Goal: Information Seeking & Learning: Learn about a topic

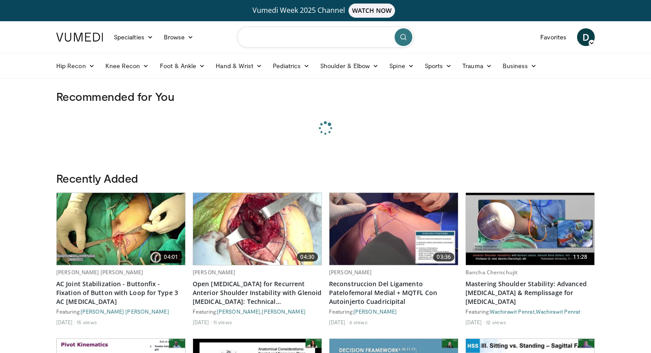
click at [344, 38] on input "Search topics, interventions" at bounding box center [325, 37] width 177 height 21
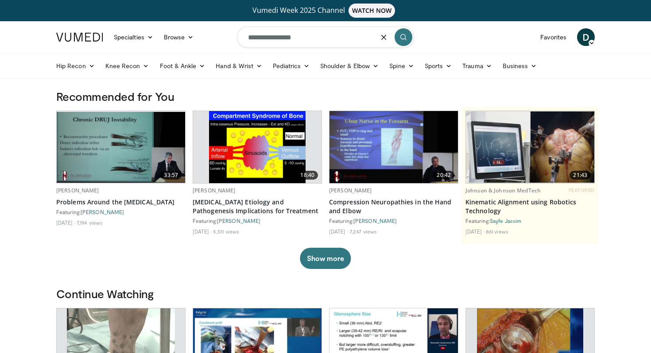
type input "**********"
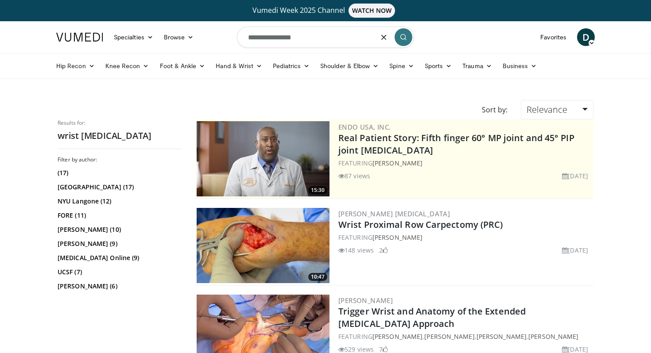
click at [263, 39] on input "**********" at bounding box center [325, 37] width 177 height 21
type input "**********"
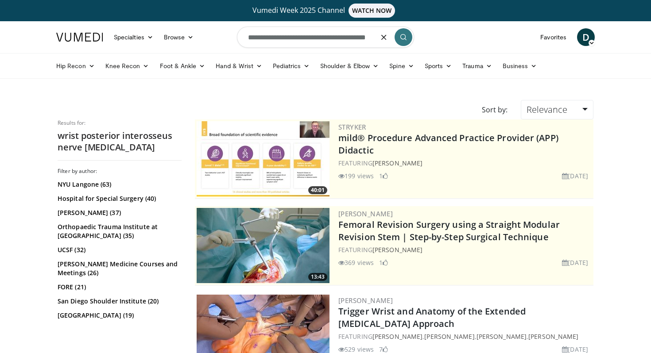
scroll to position [0, 14]
drag, startPoint x: 265, startPoint y: 38, endPoint x: 650, endPoint y: 17, distance: 385.0
click at [385, 36] on icon "button" at bounding box center [383, 37] width 7 height 7
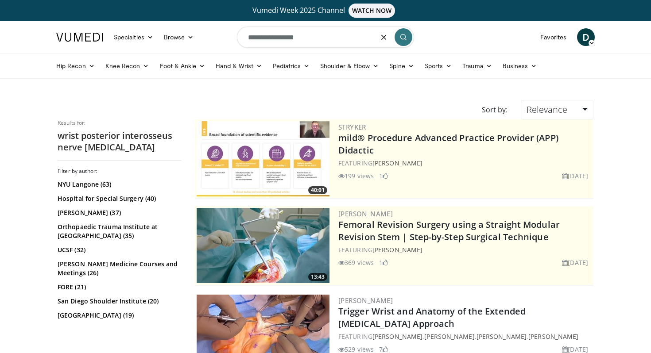
type input "**********"
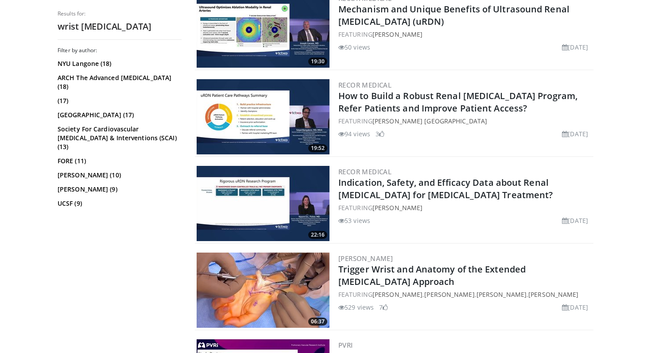
scroll to position [382, 0]
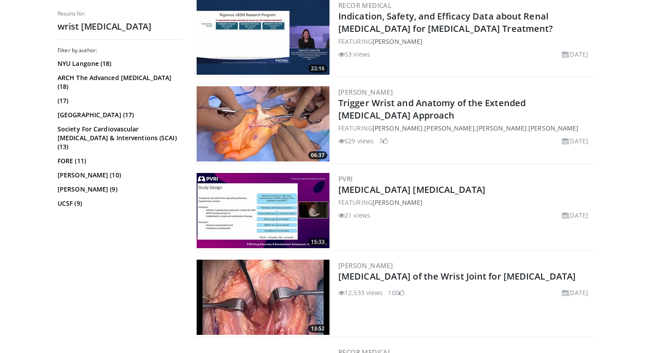
click at [302, 293] on img at bounding box center [263, 297] width 133 height 75
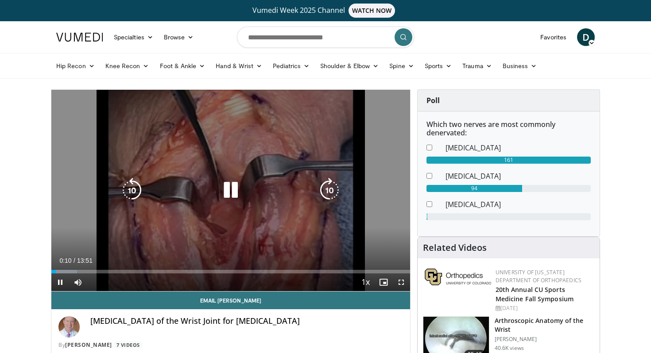
click at [232, 191] on icon "Video Player" at bounding box center [230, 190] width 25 height 25
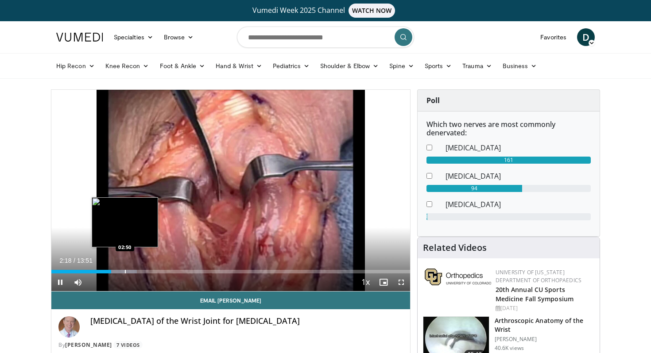
click at [121, 273] on div "Progress Bar" at bounding box center [116, 272] width 42 height 4
click at [134, 273] on div "Progress Bar" at bounding box center [134, 272] width 1 height 4
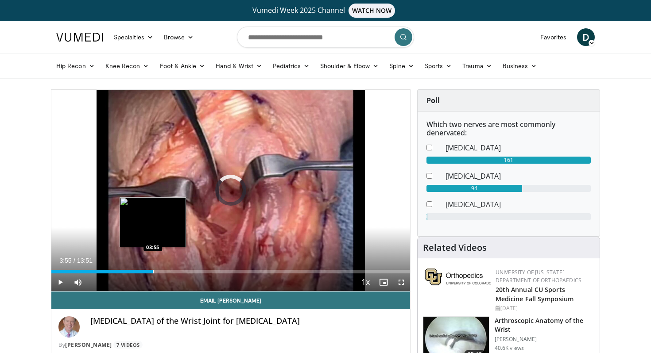
click at [153, 272] on div "Progress Bar" at bounding box center [153, 272] width 1 height 4
click at [160, 272] on div "Progress Bar" at bounding box center [160, 272] width 1 height 4
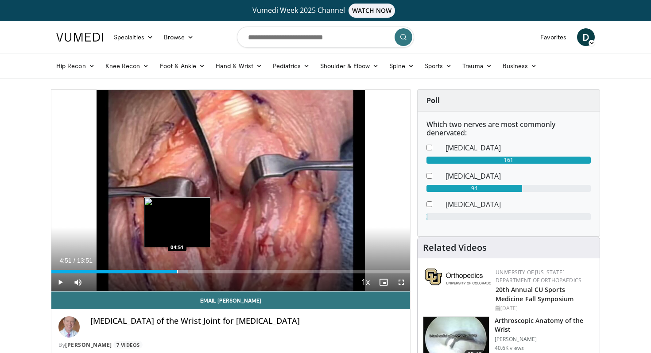
click at [177, 270] on div "Progress Bar" at bounding box center [177, 272] width 1 height 4
click at [185, 270] on div "Progress Bar" at bounding box center [185, 272] width 1 height 4
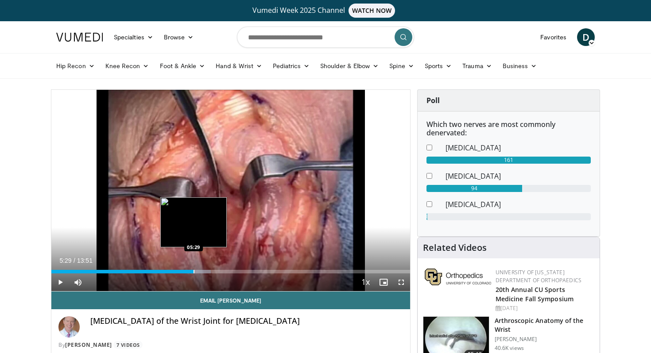
click at [194, 271] on div "Progress Bar" at bounding box center [194, 272] width 1 height 4
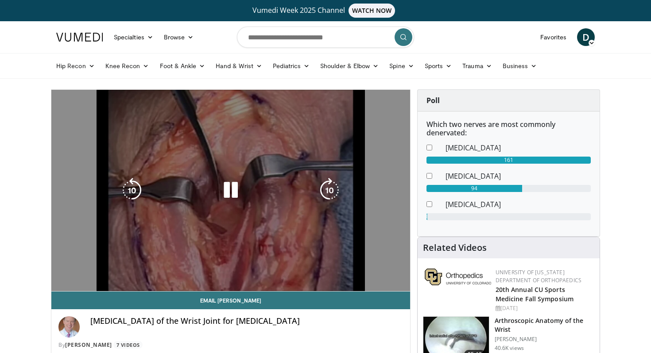
click at [196, 272] on video-js "**********" at bounding box center [230, 191] width 359 height 202
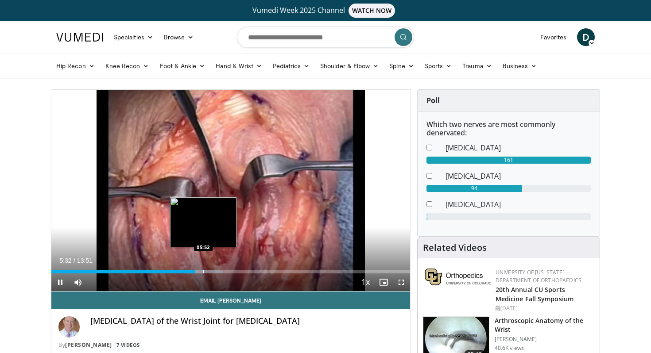
click at [204, 270] on div "Progress Bar" at bounding box center [203, 272] width 1 height 4
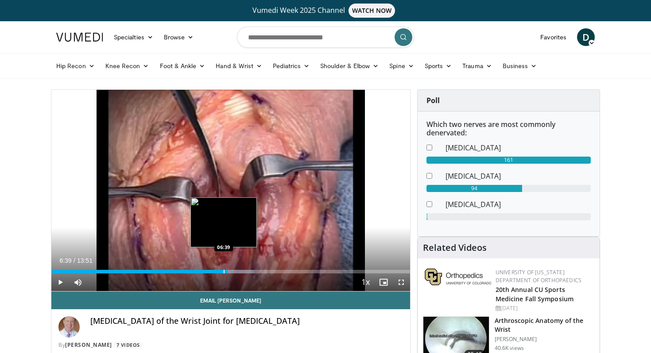
click at [224, 272] on div "Progress Bar" at bounding box center [224, 272] width 1 height 4
click at [217, 272] on div "Progress Bar" at bounding box center [217, 272] width 1 height 4
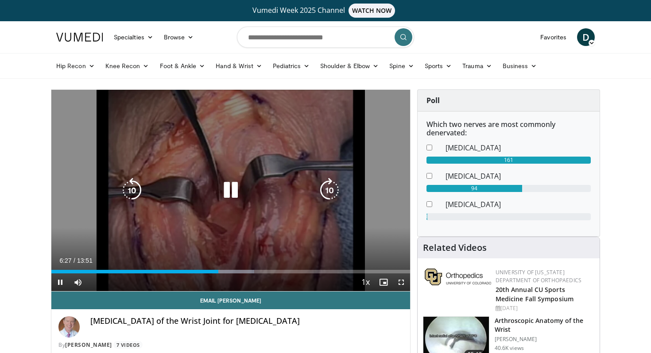
click at [236, 194] on icon "Video Player" at bounding box center [230, 190] width 25 height 25
click at [249, 144] on div "10 seconds Tap to unmute" at bounding box center [230, 191] width 359 height 202
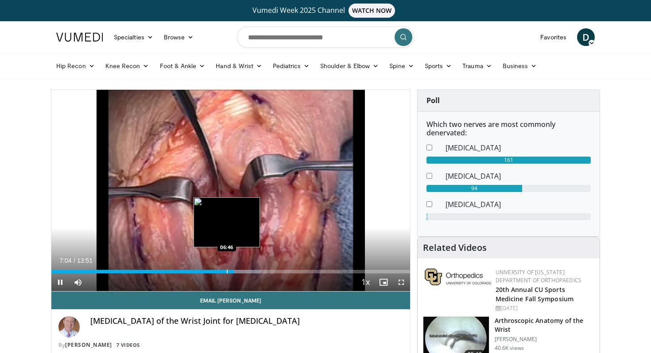
click at [227, 272] on div "Progress Bar" at bounding box center [227, 272] width 1 height 4
click at [222, 272] on div "Progress Bar" at bounding box center [222, 272] width 1 height 4
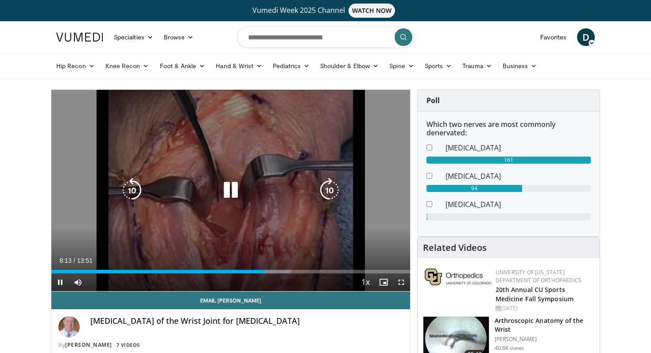
click at [225, 194] on icon "Video Player" at bounding box center [230, 190] width 25 height 25
click at [223, 172] on div "10 seconds Tap to unmute" at bounding box center [230, 191] width 359 height 202
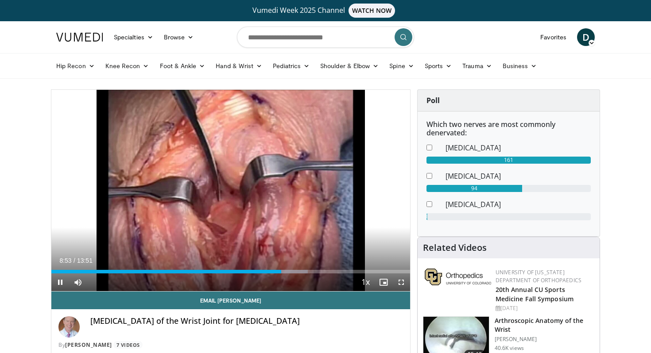
click at [269, 275] on div "Current Time 8:53 / Duration 13:51 Pause Skip Backward Skip Forward Mute Loaded…" at bounding box center [230, 283] width 359 height 18
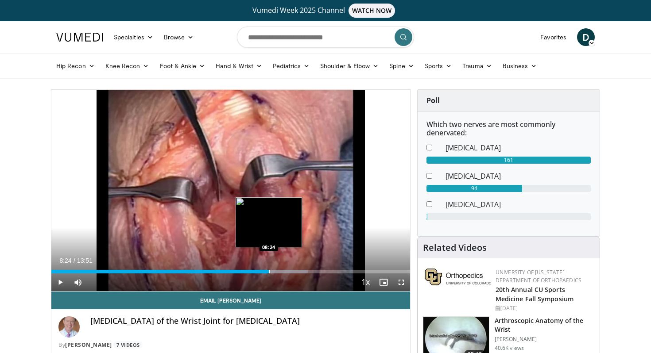
click at [269, 271] on div "Progress Bar" at bounding box center [269, 272] width 1 height 4
click at [263, 271] on div "Progress Bar" at bounding box center [263, 272] width 1 height 4
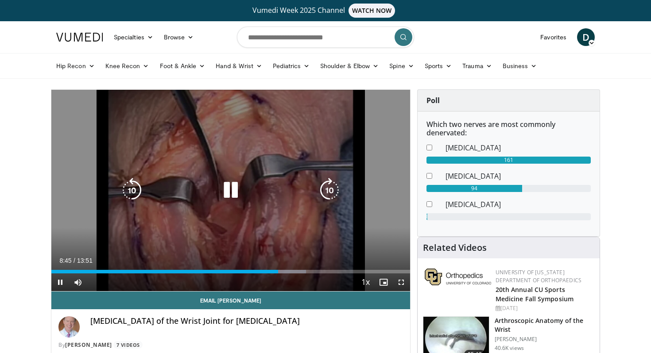
click at [264, 211] on div "10 seconds Tap to unmute" at bounding box center [230, 191] width 359 height 202
click at [232, 187] on icon "Video Player" at bounding box center [230, 190] width 25 height 25
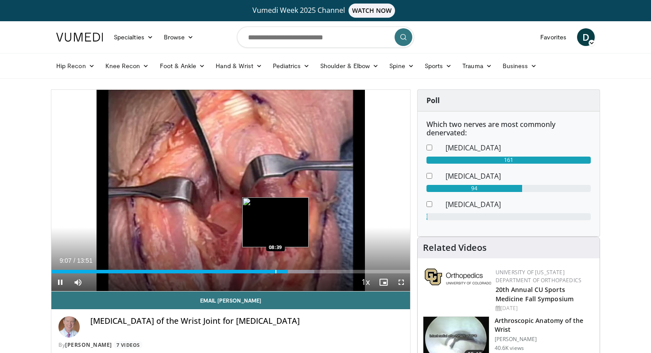
click at [275, 269] on div "Loaded : 73.40% 09:08 08:39" at bounding box center [230, 269] width 359 height 8
click at [283, 271] on div "Progress Bar" at bounding box center [283, 272] width 1 height 4
click at [290, 269] on div "Loaded : 75.81% 09:31 09:13" at bounding box center [230, 269] width 359 height 8
click at [286, 270] on div "Progress Bar" at bounding box center [286, 272] width 1 height 4
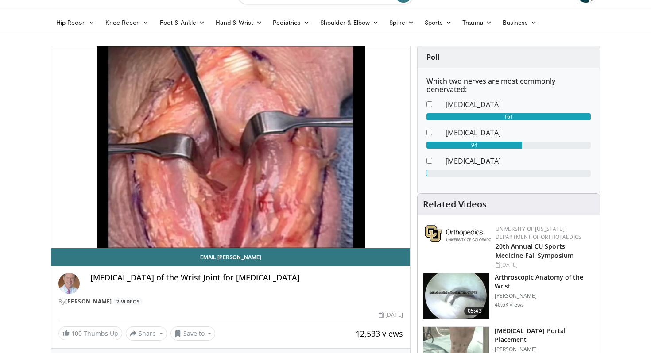
scroll to position [39, 0]
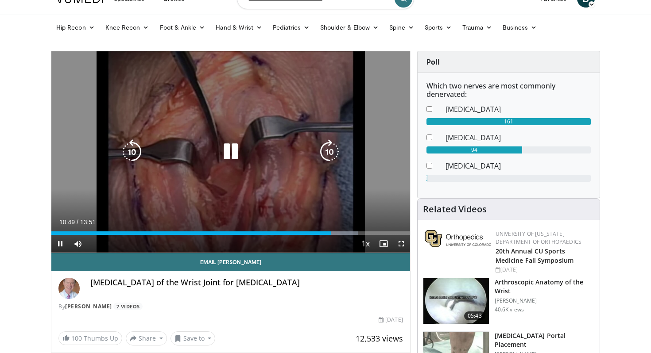
click at [234, 144] on icon "Video Player" at bounding box center [230, 152] width 25 height 25
